Goal: Navigation & Orientation: Find specific page/section

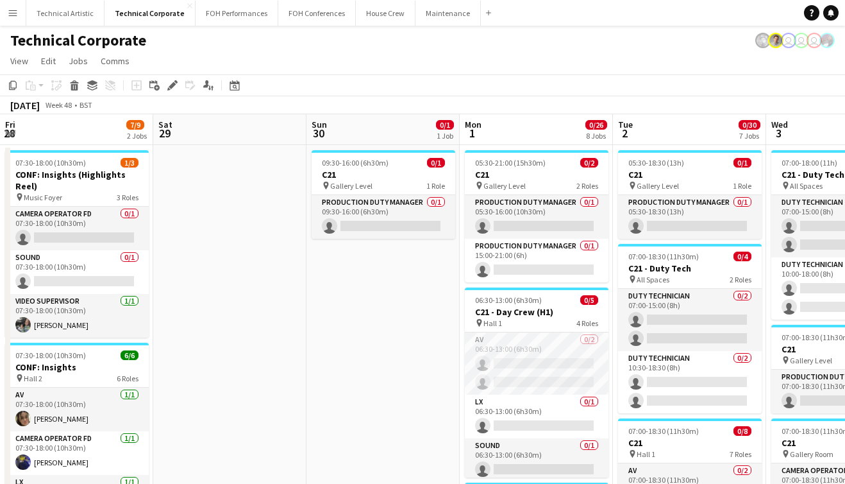
scroll to position [0, 370]
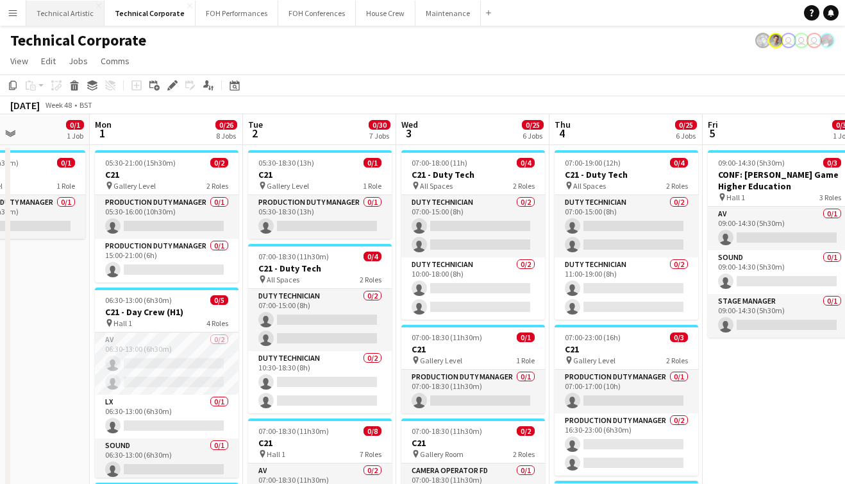
click at [82, 19] on button "Technical Artistic Close" at bounding box center [65, 13] width 78 height 25
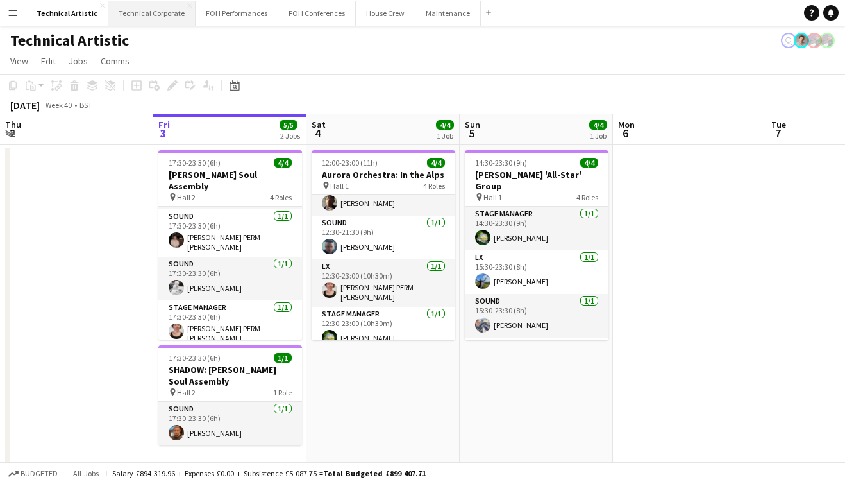
click at [156, 15] on button "Technical Corporate Close" at bounding box center [151, 13] width 87 height 25
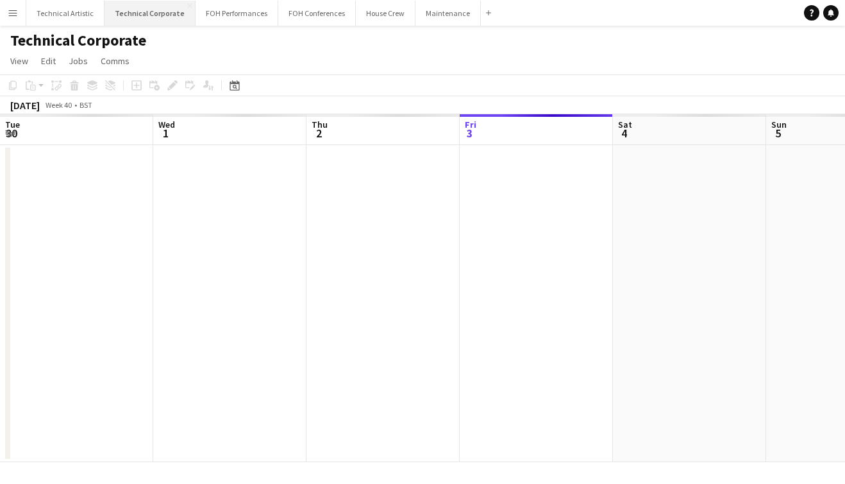
scroll to position [0, 307]
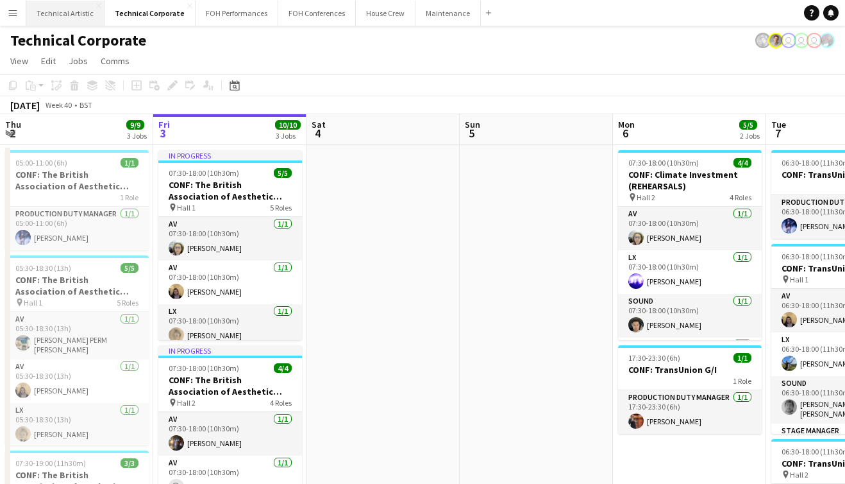
click at [73, 12] on button "Technical Artistic Close" at bounding box center [65, 13] width 78 height 25
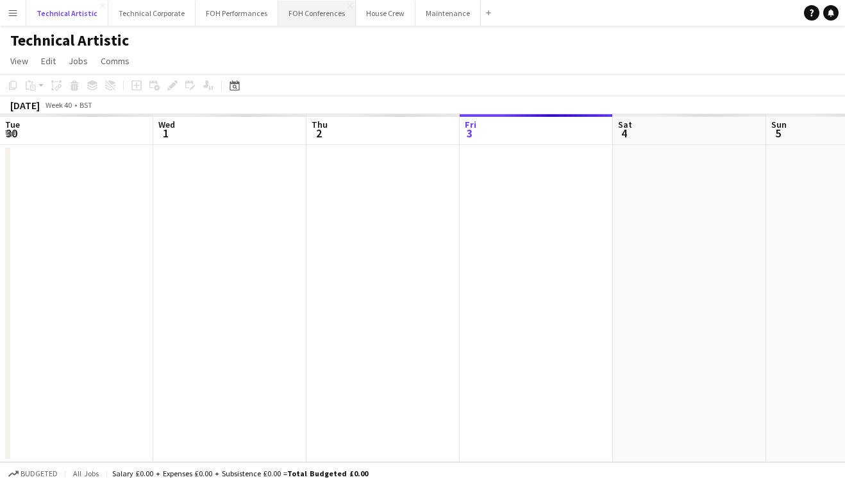
scroll to position [0, 307]
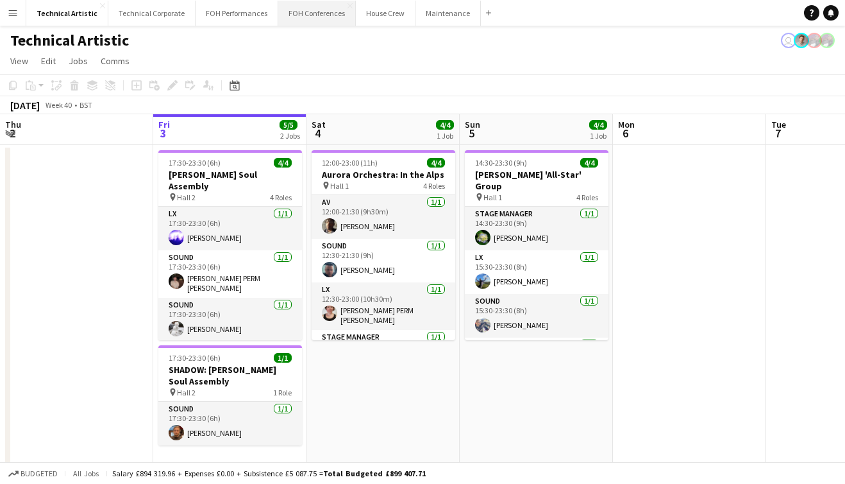
click at [286, 20] on button "FOH Conferences Close" at bounding box center [317, 13] width 78 height 25
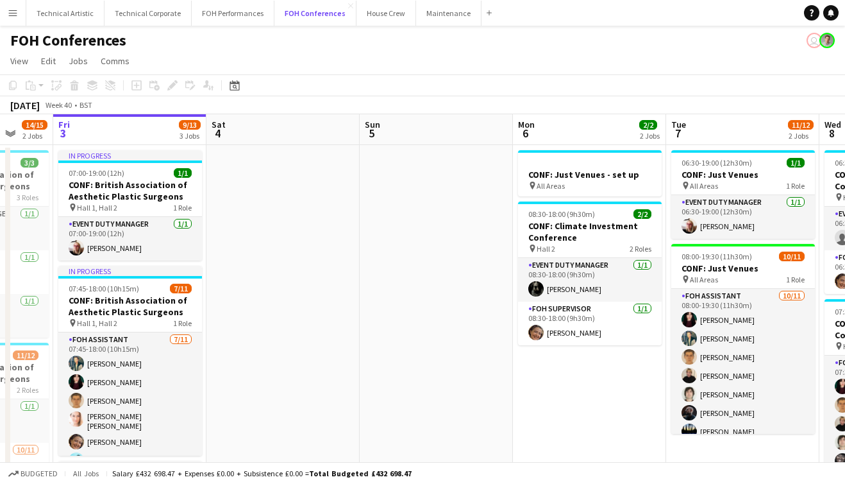
scroll to position [0, 411]
